Goal: Find specific page/section: Find specific page/section

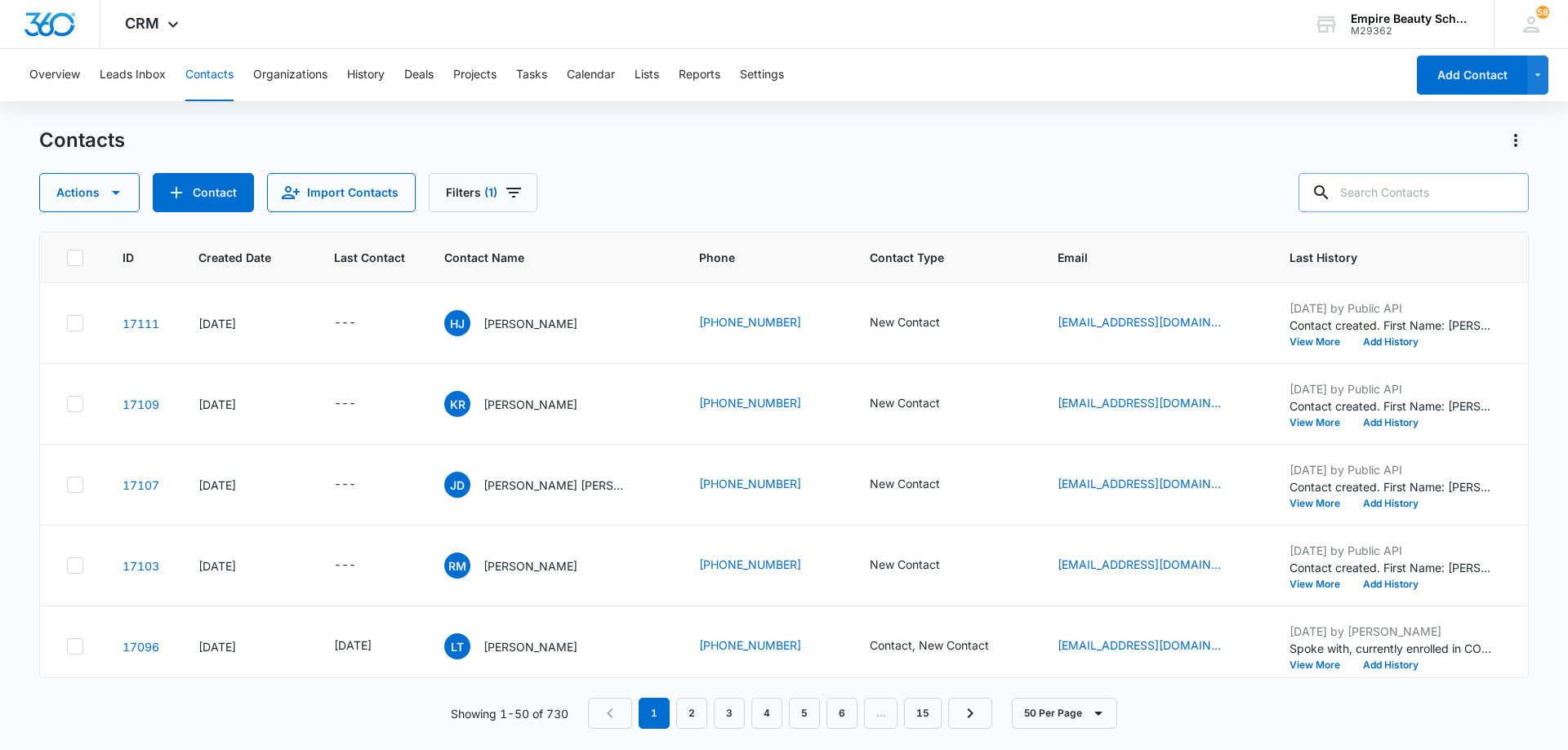
click at [1373, 191] on input "text" at bounding box center [1413, 192] width 230 height 39
type input "[PERSON_NAME]"
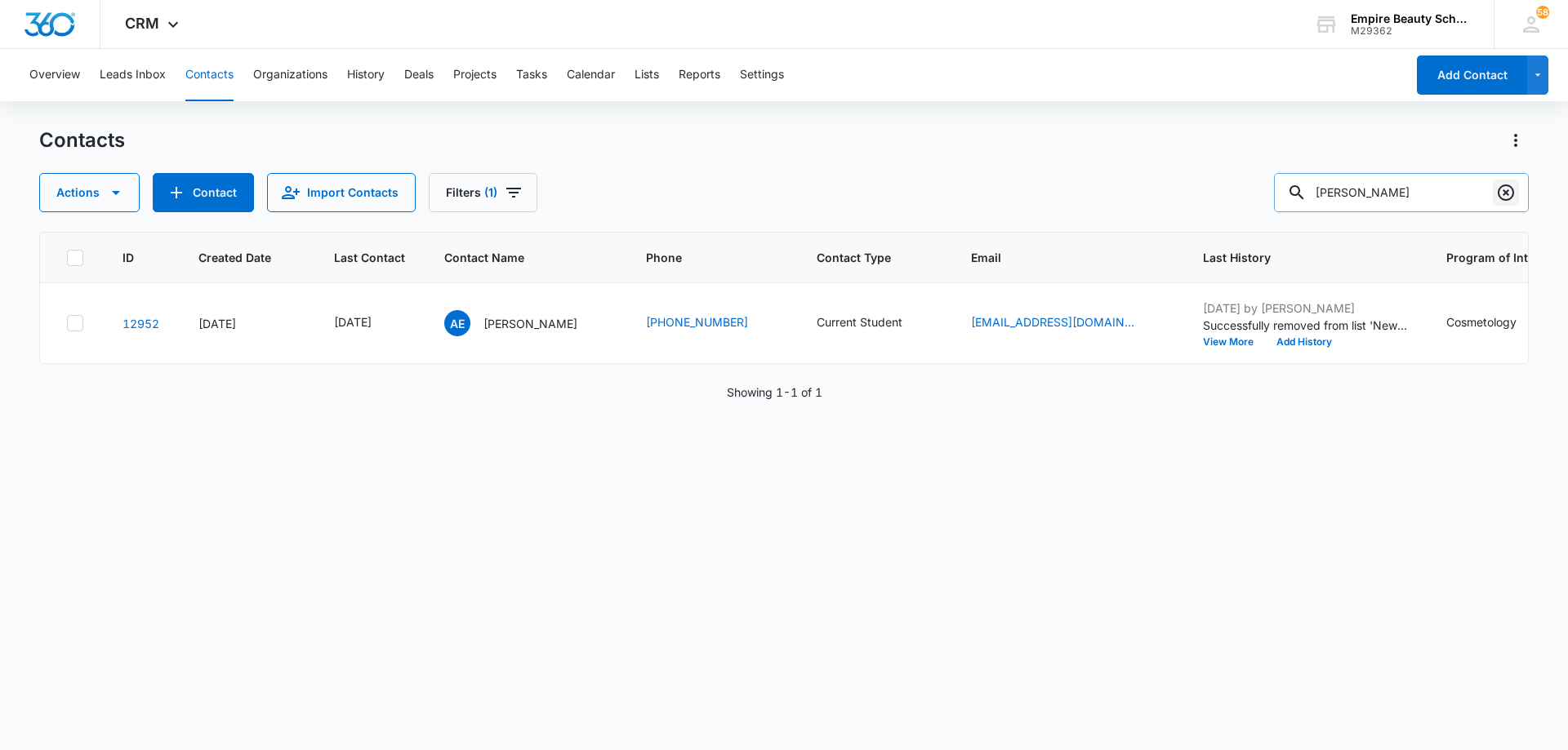
click at [1503, 189] on icon "Clear" at bounding box center [1506, 192] width 19 height 19
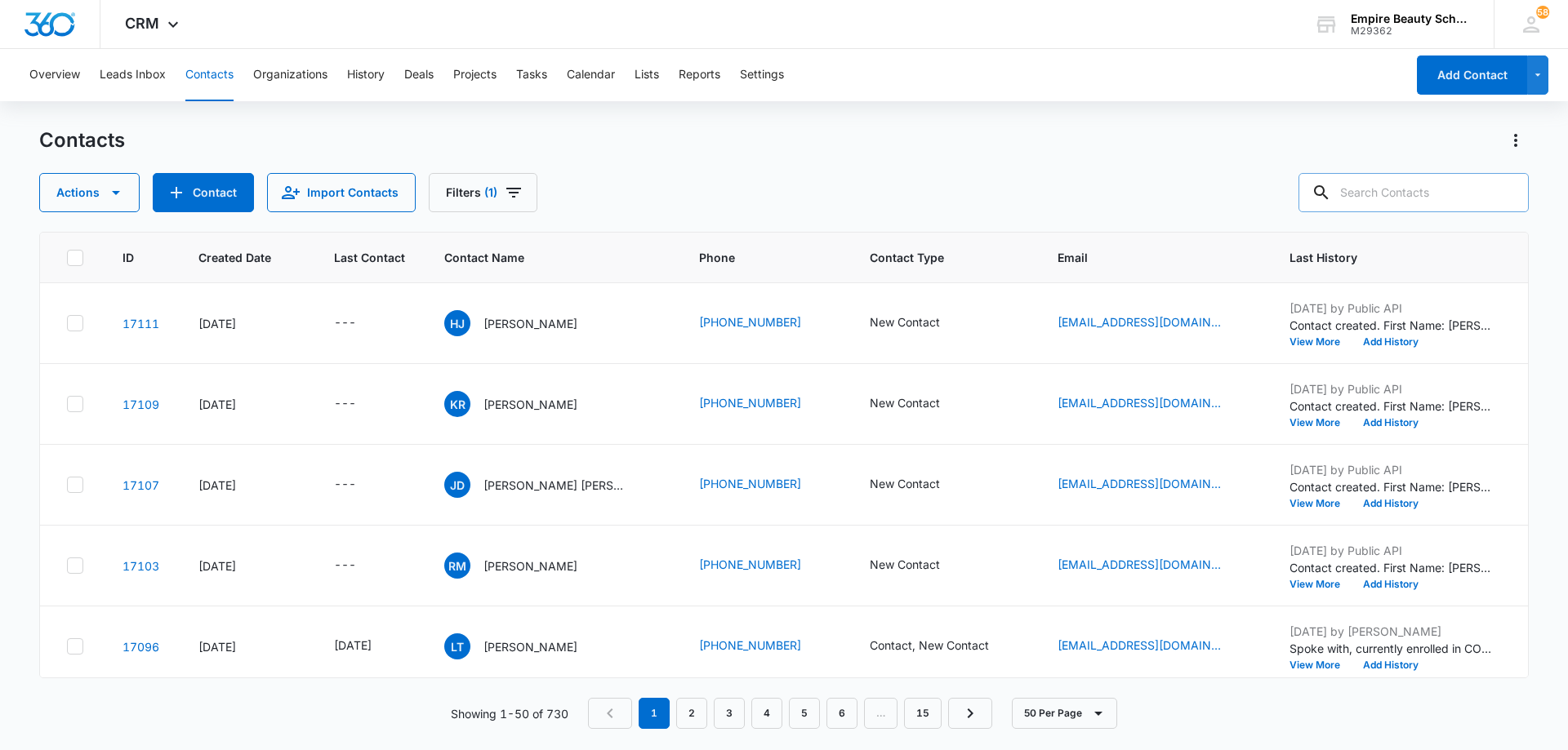
click at [666, 178] on div "Actions Contact Import Contacts Filters (1)" at bounding box center [784, 192] width 1490 height 39
